Goal: Task Accomplishment & Management: Complete application form

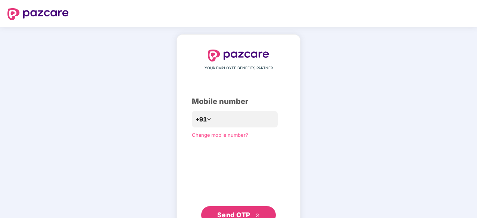
click at [229, 212] on span "Send OTP" at bounding box center [233, 215] width 33 height 8
click at [239, 121] on input "**********" at bounding box center [243, 120] width 61 height 12
type input "**********"
click at [243, 210] on button "Send OTP" at bounding box center [238, 215] width 75 height 18
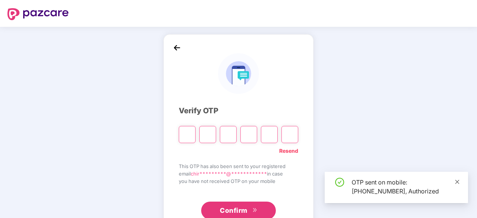
click at [459, 181] on icon "close" at bounding box center [456, 181] width 5 height 5
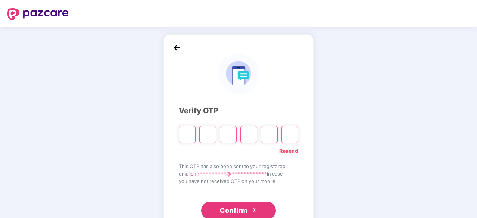
click at [184, 131] on input "Please enter verification code. Digit 1" at bounding box center [187, 134] width 17 height 17
type input "*"
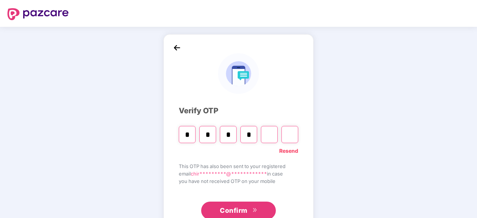
type input "*"
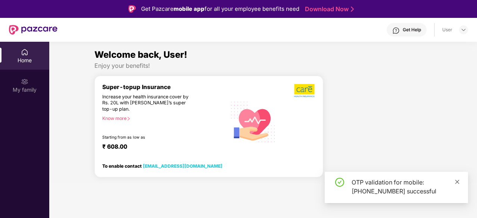
click at [456, 182] on icon "close" at bounding box center [456, 181] width 5 height 5
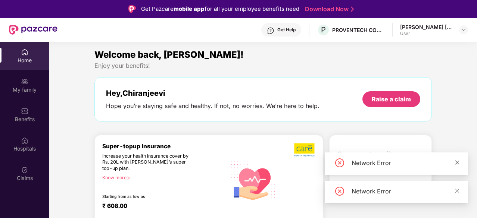
click at [455, 163] on icon "close" at bounding box center [456, 162] width 5 height 5
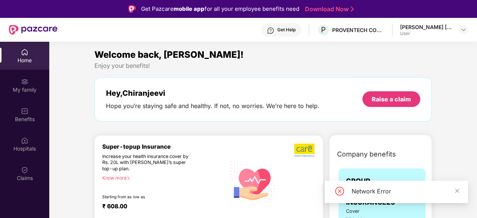
click at [456, 185] on div "Network Error" at bounding box center [395, 192] width 143 height 22
click at [457, 190] on icon "close" at bounding box center [456, 190] width 5 height 5
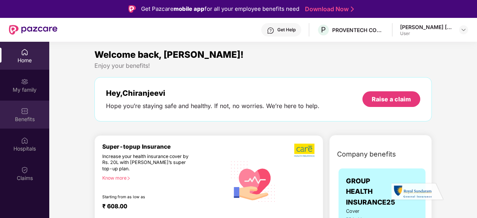
click at [27, 110] on img at bounding box center [24, 110] width 7 height 7
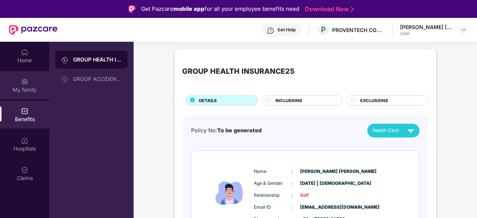
click at [13, 84] on div "My family" at bounding box center [24, 85] width 49 height 28
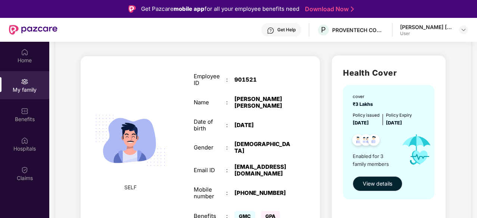
scroll to position [39, 0]
click at [365, 182] on span "View details" at bounding box center [376, 184] width 29 height 8
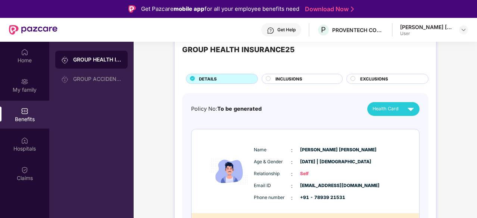
scroll to position [0, 0]
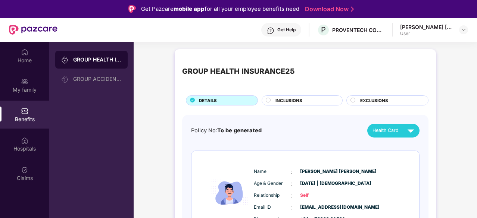
click at [22, 117] on div "Benefits" at bounding box center [24, 119] width 49 height 7
click at [25, 140] on img at bounding box center [24, 140] width 7 height 7
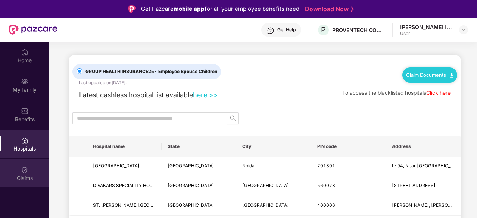
click at [23, 178] on div "Claims" at bounding box center [24, 178] width 49 height 7
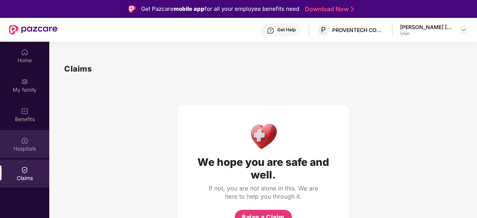
click at [19, 146] on div "Hospitals" at bounding box center [24, 148] width 49 height 7
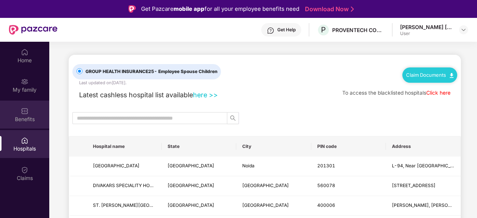
click at [28, 116] on div "Benefits" at bounding box center [24, 119] width 49 height 7
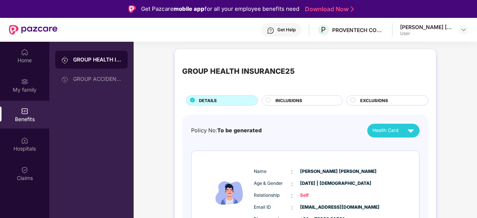
click at [26, 82] on img at bounding box center [24, 81] width 7 height 7
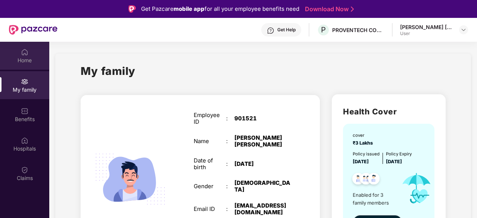
click at [22, 50] on img at bounding box center [24, 51] width 7 height 7
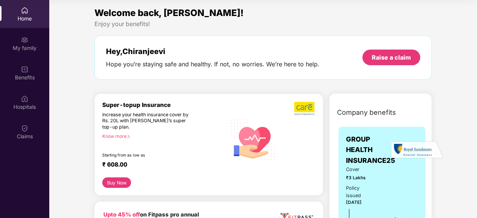
scroll to position [9, 0]
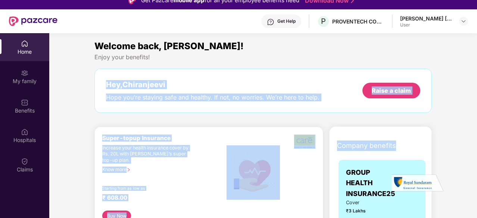
drag, startPoint x: 475, startPoint y: 55, endPoint x: 472, endPoint y: 126, distance: 70.9
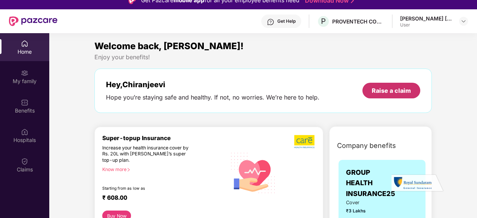
click at [383, 92] on div "Raise a claim" at bounding box center [390, 91] width 39 height 8
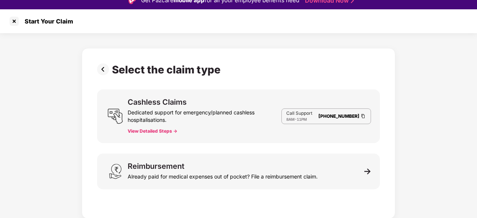
click at [229, 112] on div "Dedicated support for emergency/planned cashless hospitalisations." at bounding box center [205, 115] width 154 height 18
click at [166, 131] on button "View Detailed Steps ->" at bounding box center [153, 131] width 50 height 6
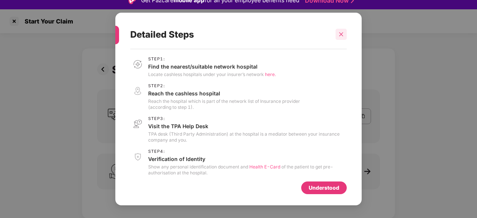
click at [338, 33] on icon "close" at bounding box center [340, 34] width 5 height 5
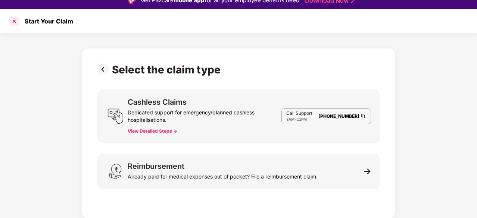
click at [14, 19] on div at bounding box center [14, 21] width 12 height 12
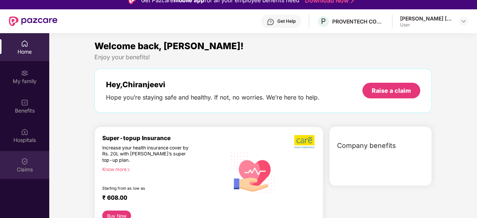
click at [23, 163] on img at bounding box center [24, 161] width 7 height 7
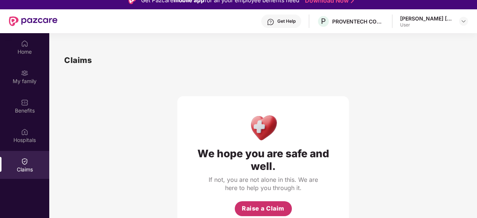
click at [253, 208] on span "Raise a Claim" at bounding box center [263, 208] width 43 height 9
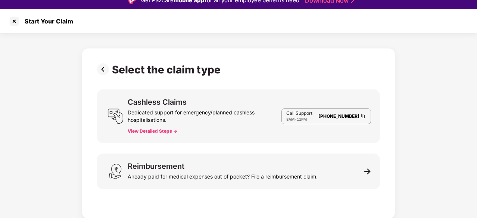
click at [141, 131] on button "View Detailed Steps ->" at bounding box center [153, 131] width 50 height 6
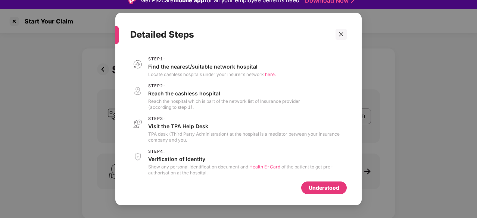
click at [323, 185] on div "Understood" at bounding box center [323, 188] width 31 height 8
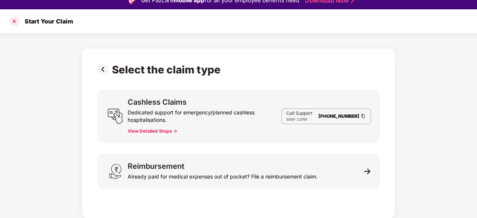
click at [18, 18] on div at bounding box center [14, 21] width 12 height 12
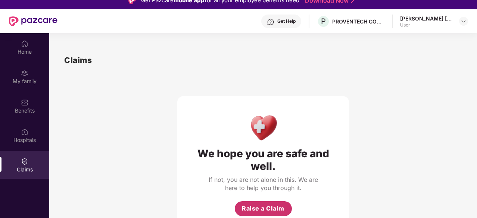
click at [265, 209] on span "Raise a Claim" at bounding box center [263, 208] width 43 height 9
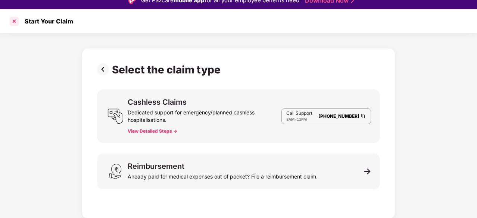
click at [13, 18] on div at bounding box center [14, 21] width 12 height 12
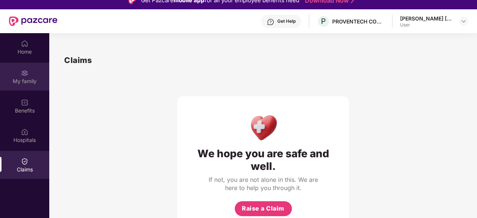
click at [13, 76] on div "My family" at bounding box center [24, 77] width 49 height 28
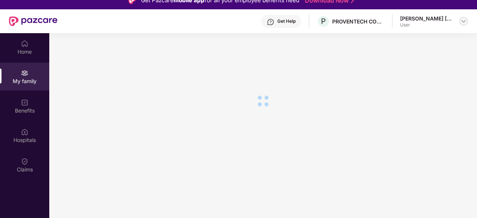
click at [460, 22] on div at bounding box center [463, 21] width 9 height 9
